Goal: Task Accomplishment & Management: Manage account settings

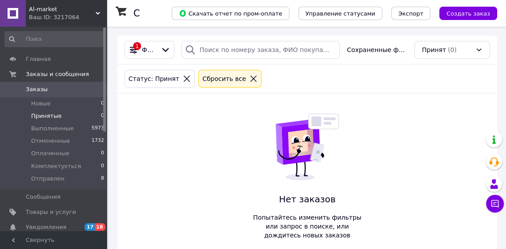
click at [94, 152] on li "Оплаченные 0" at bounding box center [54, 153] width 109 height 12
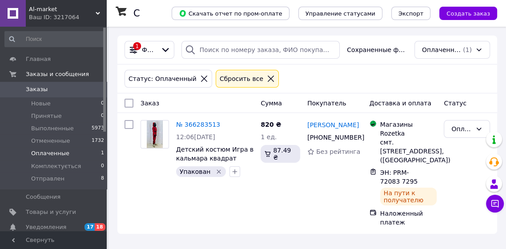
click at [424, 171] on div "ЭН: PRM-72083 7295" at bounding box center [405, 177] width 52 height 20
click at [432, 173] on icon at bounding box center [434, 176] width 7 height 7
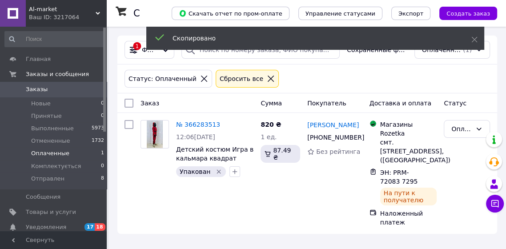
click at [327, 137] on span "[PHONE_NUMBER]" at bounding box center [335, 137] width 57 height 7
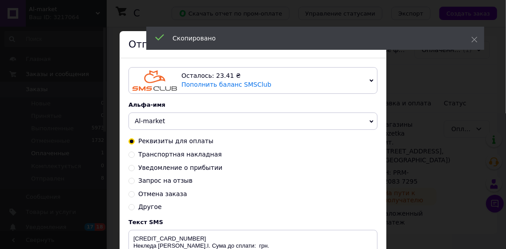
click at [195, 153] on span "Транспортная накладная" at bounding box center [180, 154] width 84 height 7
click at [135, 153] on input "Транспортная накладная" at bounding box center [131, 154] width 6 height 6
radio input "true"
radio input "false"
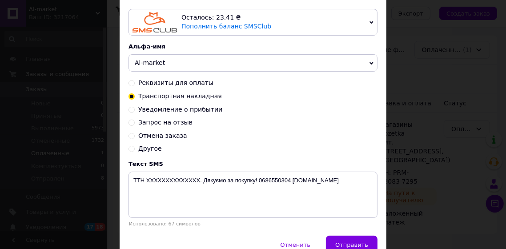
scroll to position [61, 0]
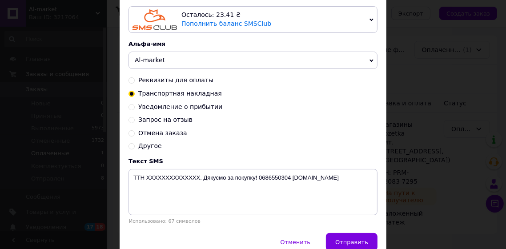
click at [306, 103] on div "Уведомление о прибытии" at bounding box center [252, 107] width 249 height 9
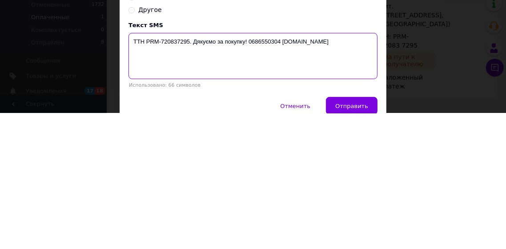
type textarea "ТТН PRM-720837295. Дякуємо за покупку! 0686550304 Al-market.com.ua"
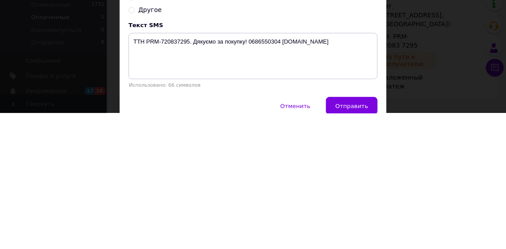
click at [356, 239] on span "Отправить" at bounding box center [351, 242] width 33 height 7
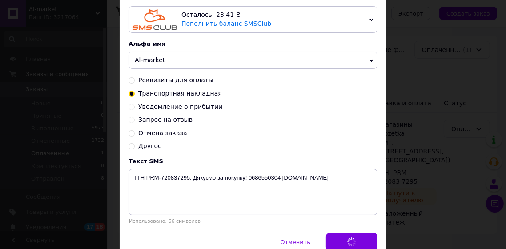
scroll to position [0, 0]
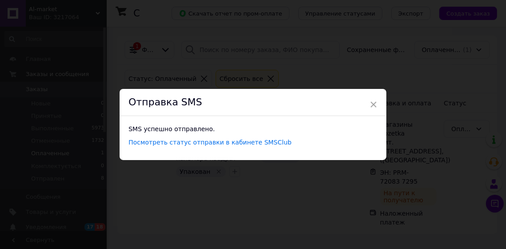
click at [390, 191] on div "× Отправка SMS SMS успешно отправлено. Посмотреть статус отправки в кабинете SM…" at bounding box center [253, 124] width 506 height 249
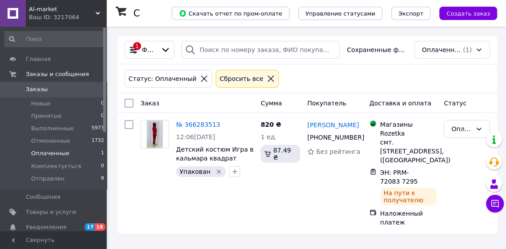
click at [463, 133] on div "Оплаченный" at bounding box center [461, 129] width 20 height 10
click at [465, 204] on li "Отправлен" at bounding box center [466, 203] width 45 height 25
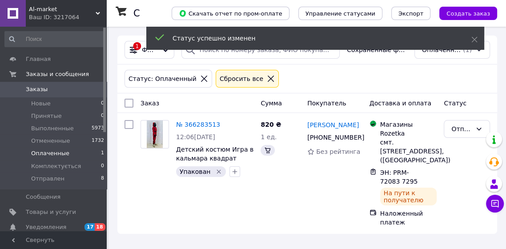
click at [91, 115] on li "Принятые 0" at bounding box center [54, 116] width 109 height 12
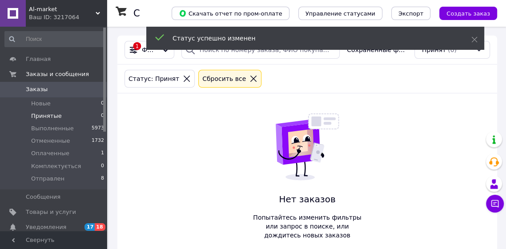
scroll to position [4, 0]
